Goal: Task Accomplishment & Management: Manage account settings

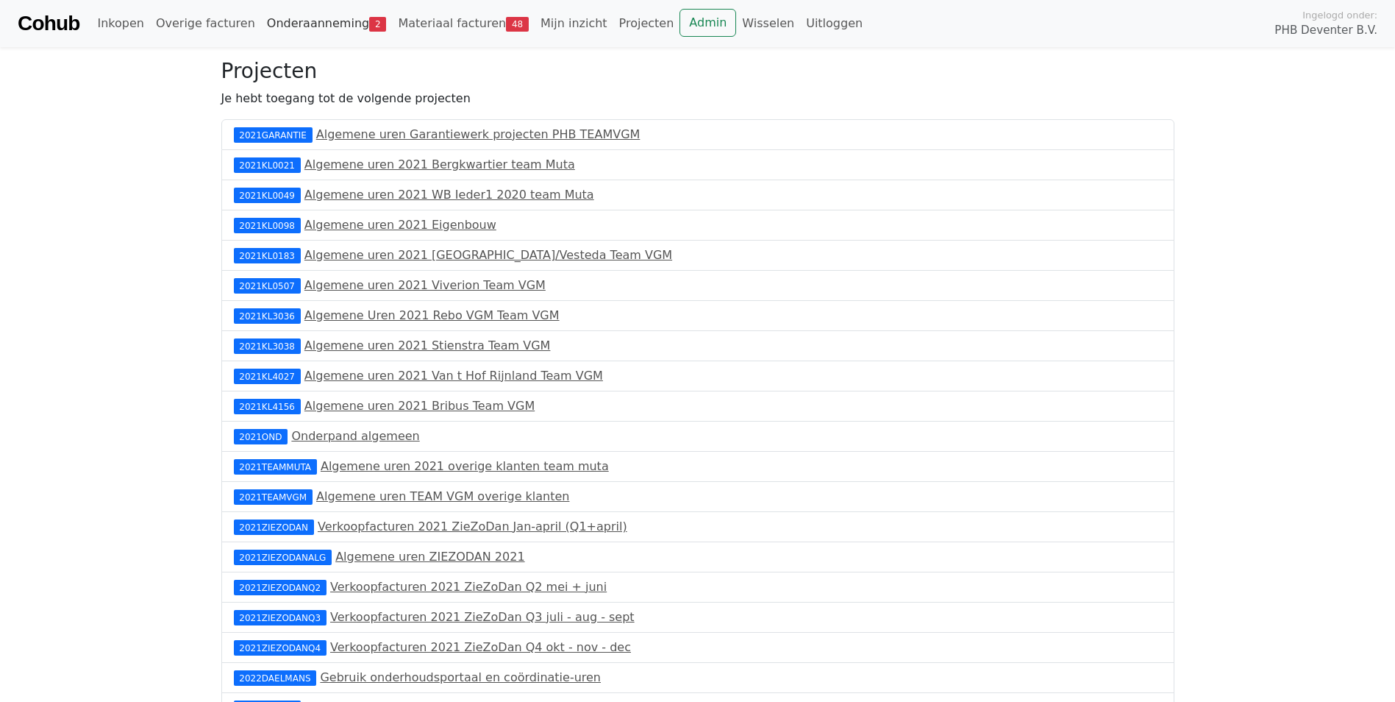
click at [305, 19] on link "Onderaanneming 2" at bounding box center [327, 23] width 132 height 29
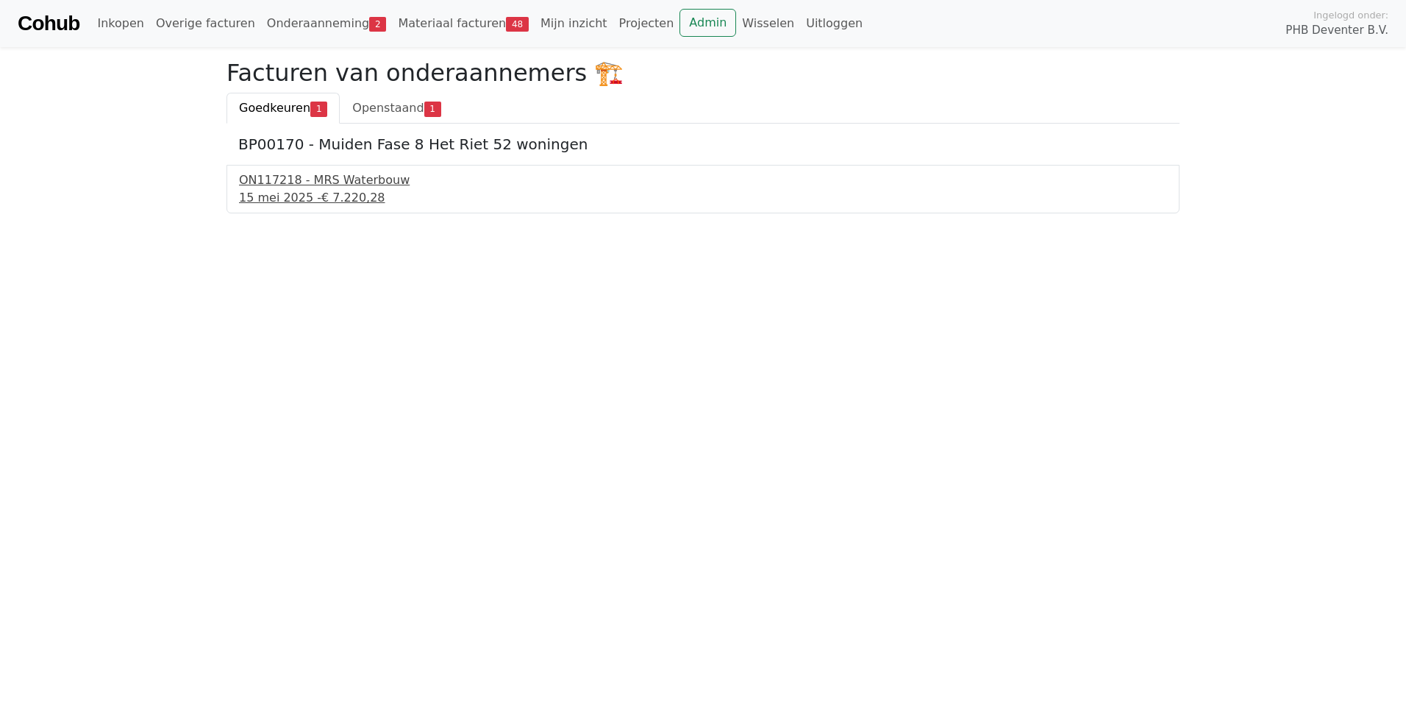
click at [309, 198] on div "15 mei 2025 - € 7.220,28" at bounding box center [703, 198] width 928 height 18
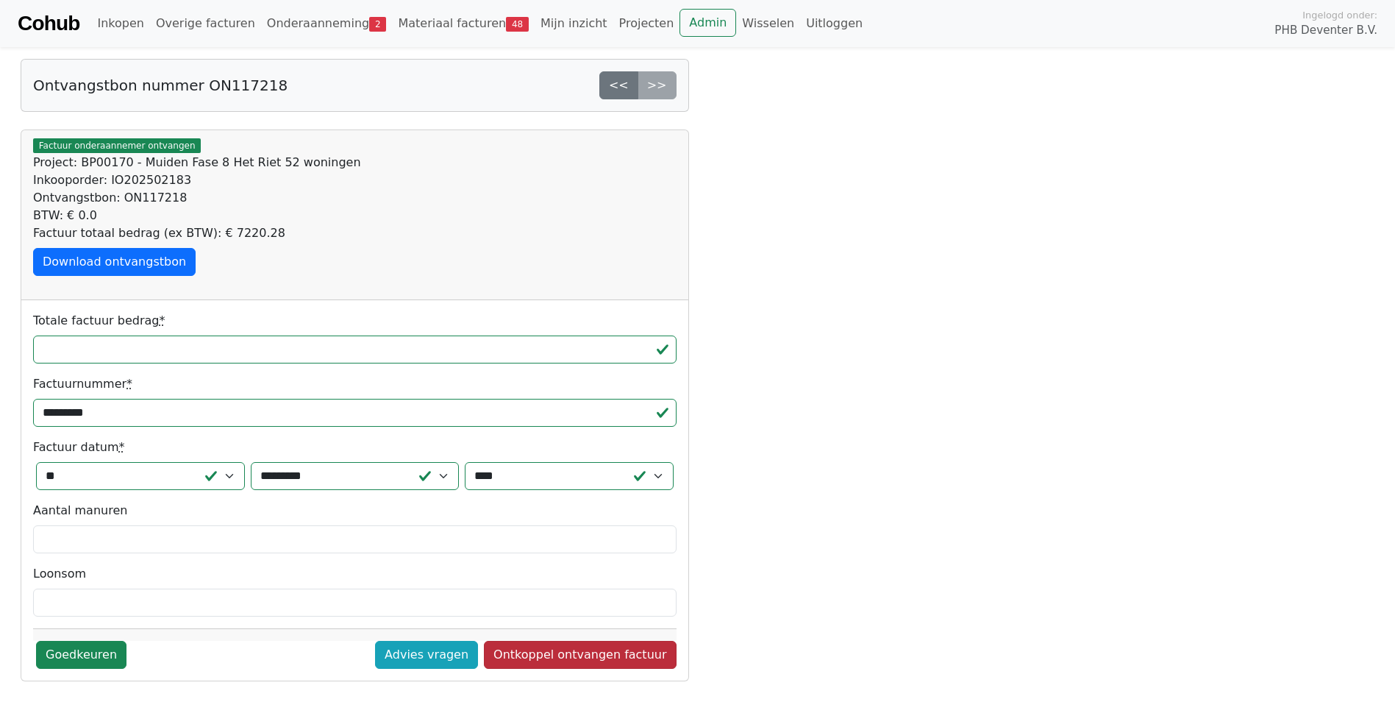
click at [550, 656] on link "Ontkoppel ontvangen factuur" at bounding box center [580, 655] width 192 height 28
click at [88, 660] on link "Goedkeuren" at bounding box center [81, 655] width 90 height 28
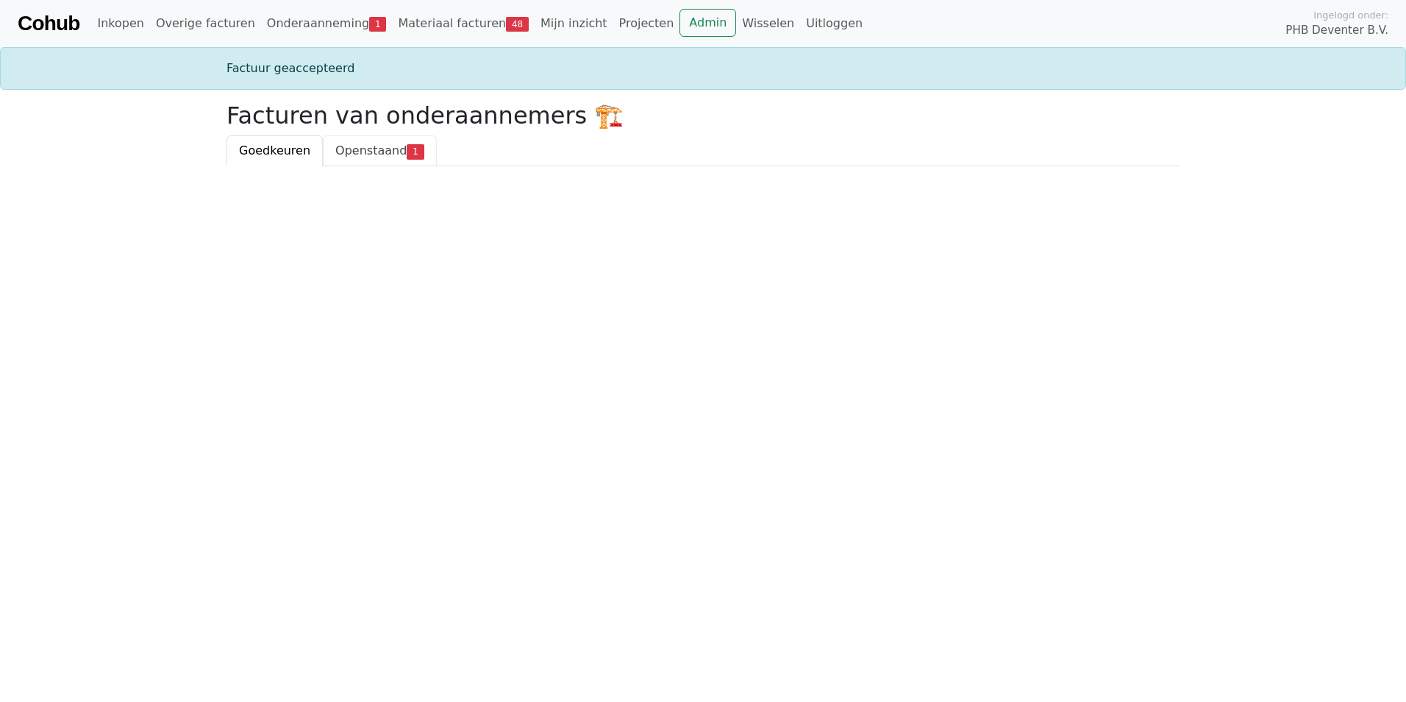
click at [354, 148] on span "Openstaand" at bounding box center [370, 150] width 71 height 14
